Goal: Find specific fact: Find specific fact

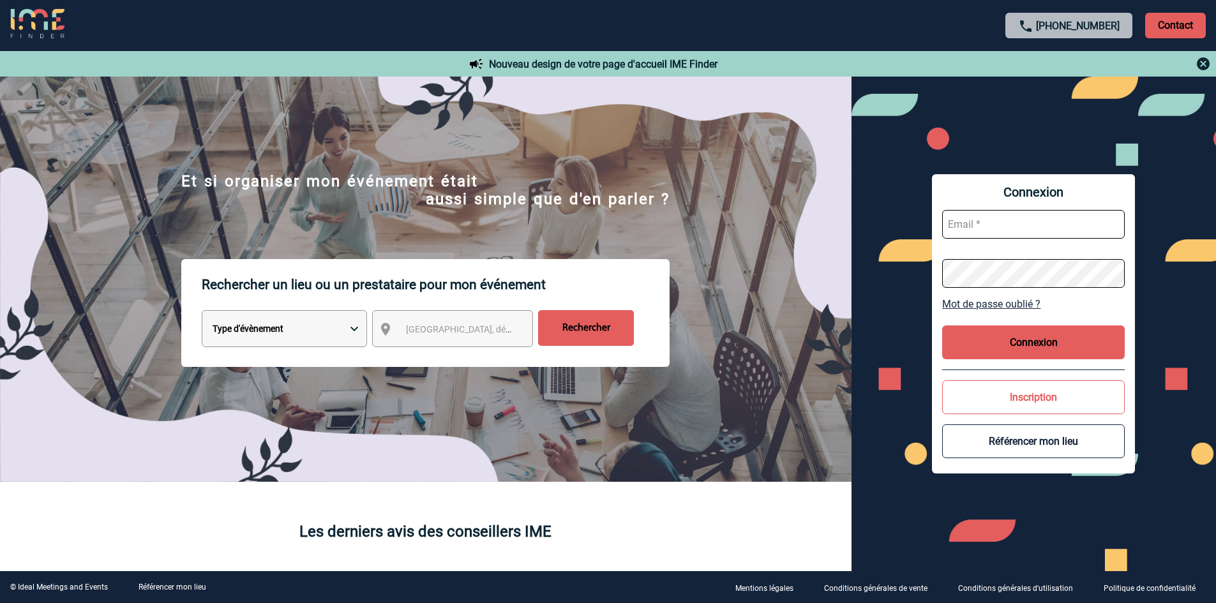
type input "[EMAIL_ADDRESS][DOMAIN_NAME]"
click at [1042, 338] on button "Connexion" at bounding box center [1033, 342] width 183 height 34
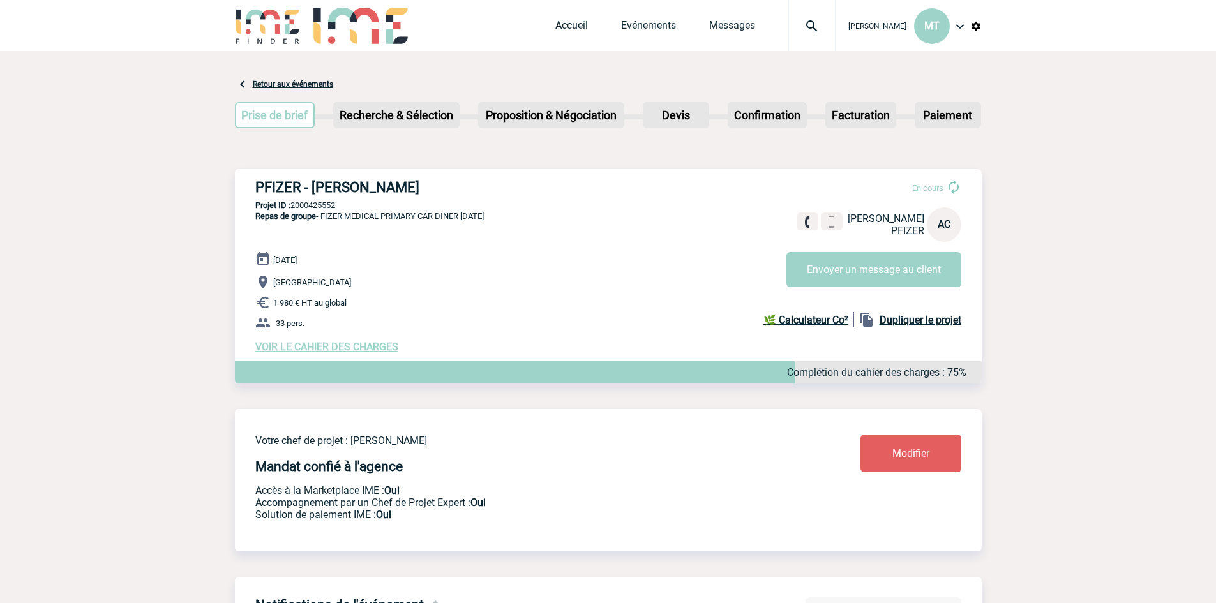
drag, startPoint x: 221, startPoint y: 160, endPoint x: 183, endPoint y: 171, distance: 40.0
drag, startPoint x: 218, startPoint y: 184, endPoint x: 206, endPoint y: 188, distance: 12.7
drag, startPoint x: 206, startPoint y: 188, endPoint x: 185, endPoint y: 192, distance: 21.5
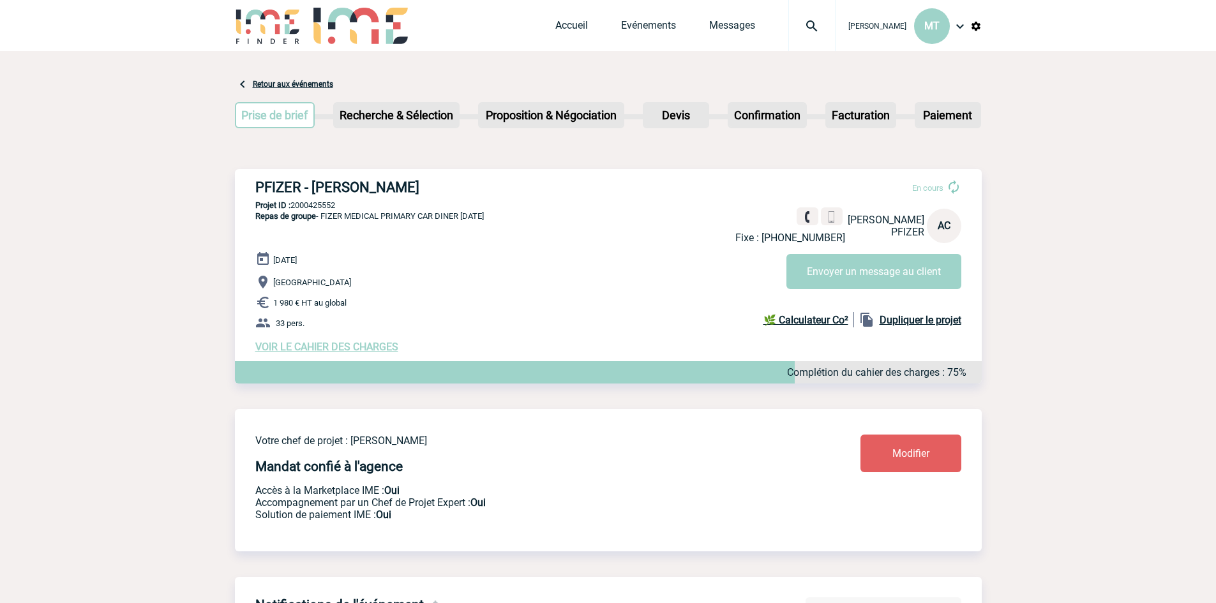
drag, startPoint x: 213, startPoint y: 167, endPoint x: 179, endPoint y: 158, distance: 34.5
click at [488, 193] on h3 "PFIZER - Aïssata CHOUARD" at bounding box center [446, 187] width 383 height 16
drag, startPoint x: 253, startPoint y: 184, endPoint x: 422, endPoint y: 197, distance: 169.5
click at [422, 197] on div "PFIZER - Aïssata CHOUARD En cours Fixe : +33158073291 Aïssata CHOUARD PFIZER AC…" at bounding box center [608, 266] width 747 height 194
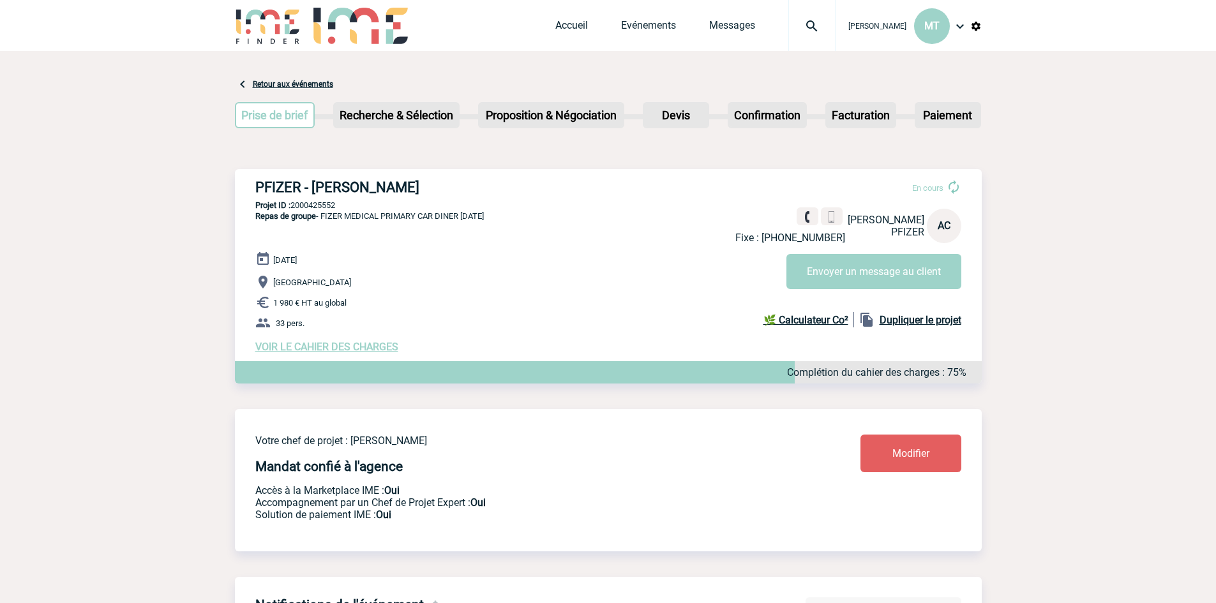
copy h3 "PFIZER - Aïssata CHOUARD"
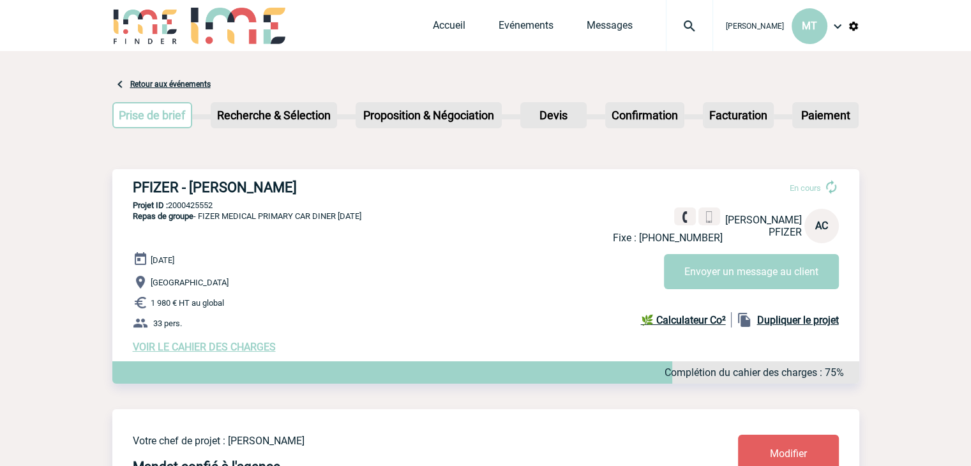
click at [228, 241] on p "Repas de groupe - FIZER MEDICAL PRIMARY CAR DINER 6 OCTOBRE 2025" at bounding box center [236, 231] width 249 height 41
drag, startPoint x: 220, startPoint y: 208, endPoint x: 171, endPoint y: 207, distance: 48.5
click at [170, 207] on p "Projet ID : 2000425552" at bounding box center [485, 205] width 747 height 10
copy p "2000425552"
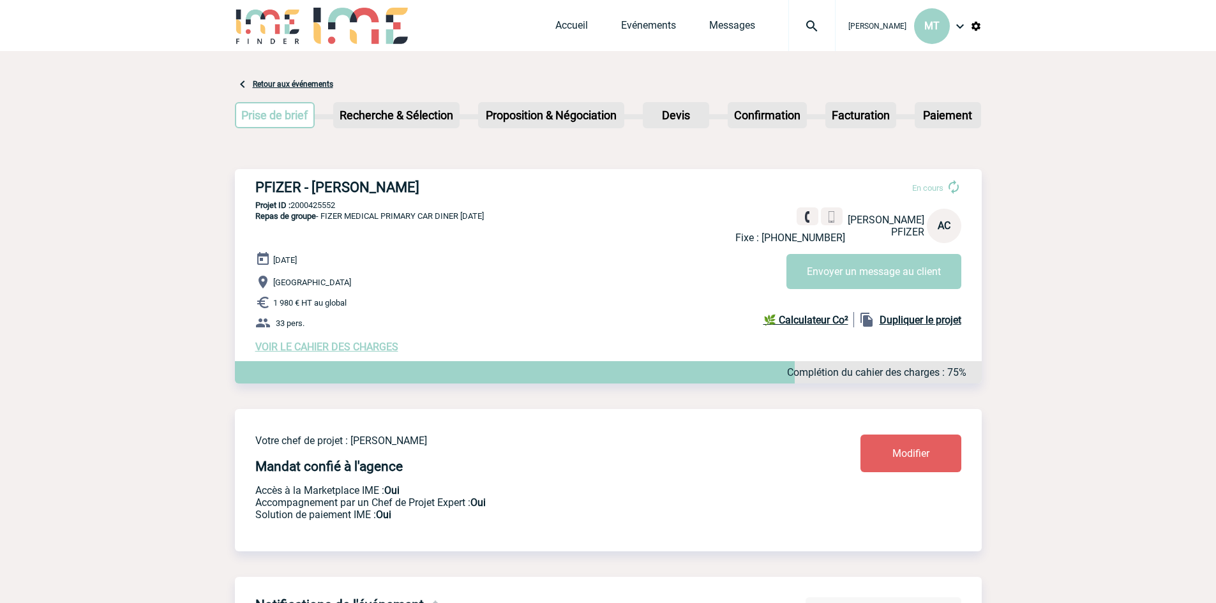
drag, startPoint x: 147, startPoint y: 188, endPoint x: 133, endPoint y: 184, distance: 14.7
